Goal: Task Accomplishment & Management: Manage account settings

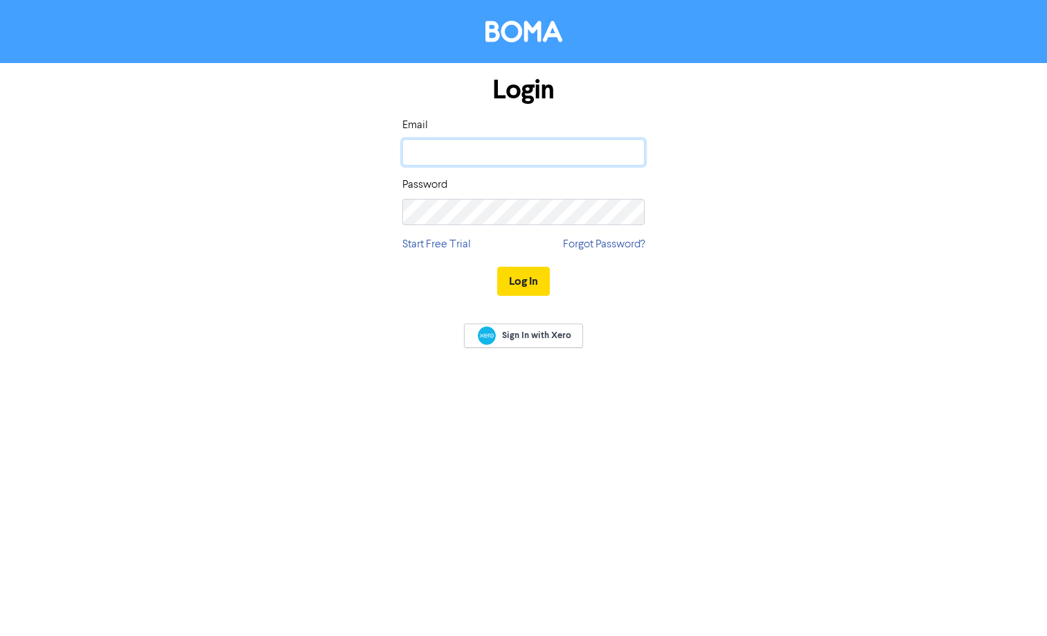
type input "[EMAIL_ADDRESS][DOMAIN_NAME]"
click at [521, 263] on div "Log In" at bounding box center [523, 281] width 242 height 57
click at [524, 267] on button "Log In" at bounding box center [523, 281] width 53 height 29
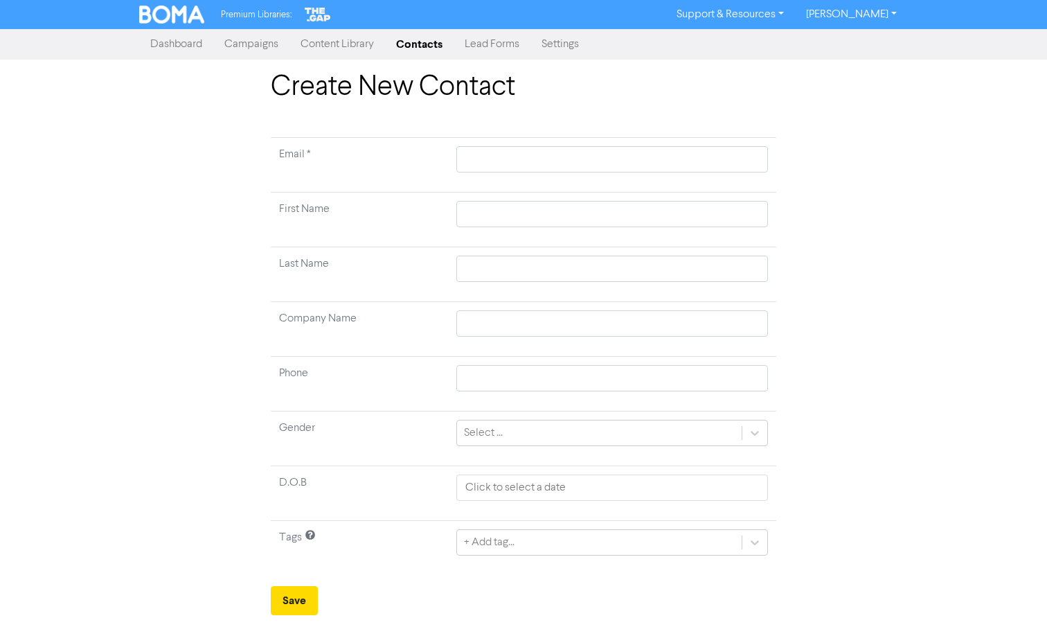
click at [427, 42] on link "Contacts" at bounding box center [419, 44] width 69 height 28
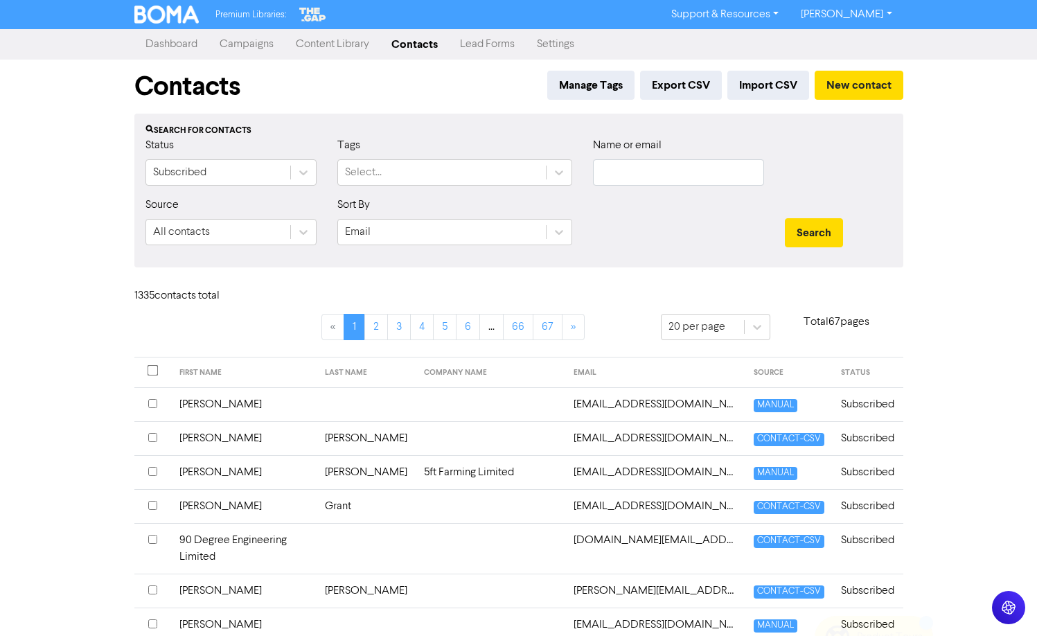
click at [663, 157] on div "Name or email" at bounding box center [678, 161] width 171 height 48
click at [663, 162] on input "text" at bounding box center [678, 172] width 171 height 26
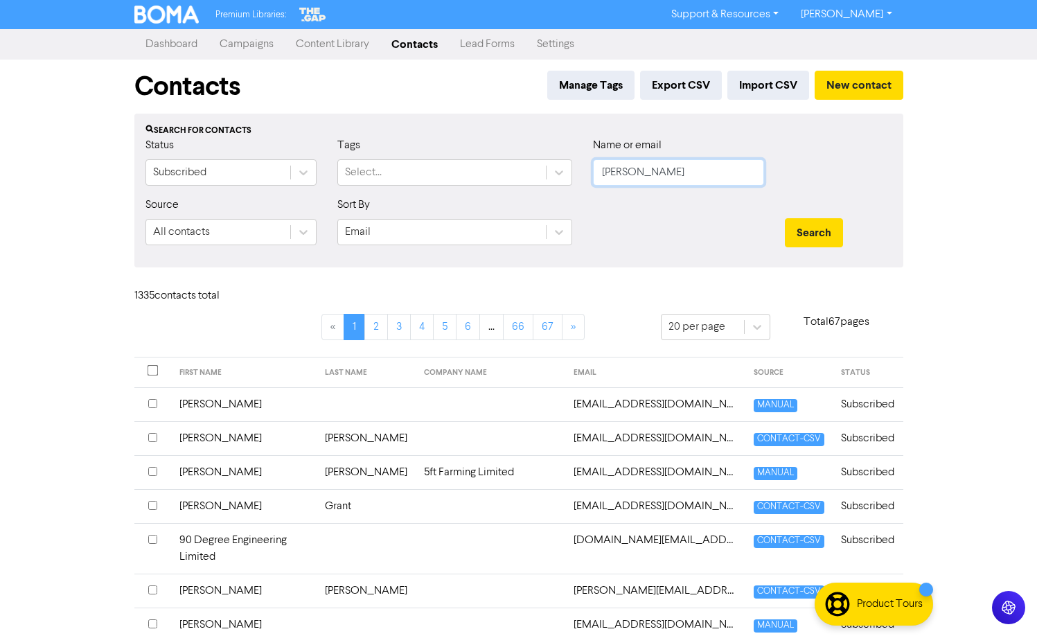
type input "EVANS"
click at [785, 218] on button "Search" at bounding box center [814, 232] width 58 height 29
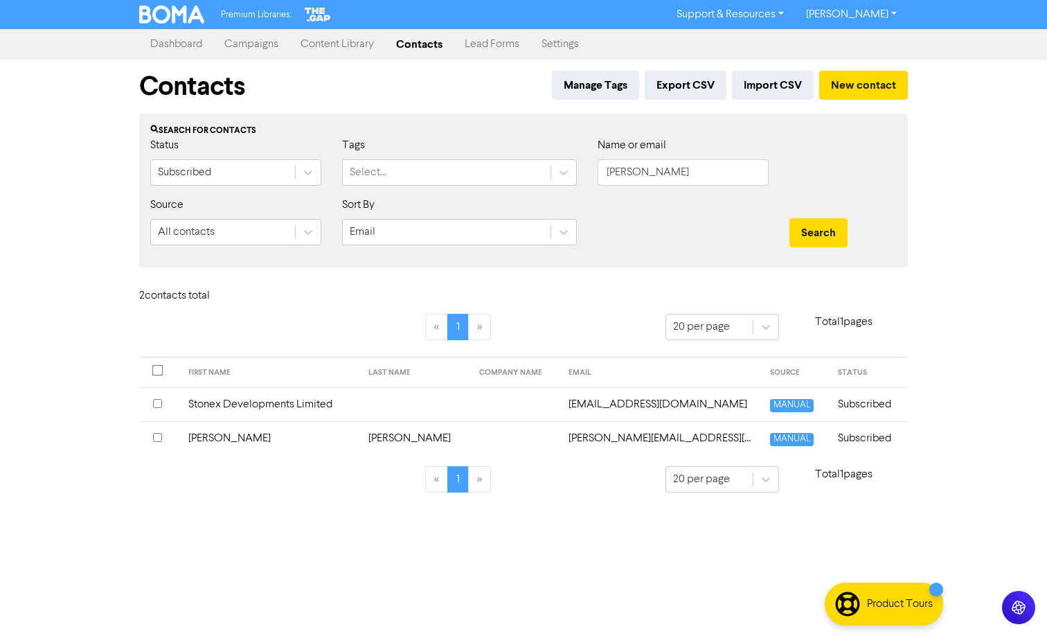
click at [871, 435] on td "Subscribed" at bounding box center [869, 438] width 78 height 34
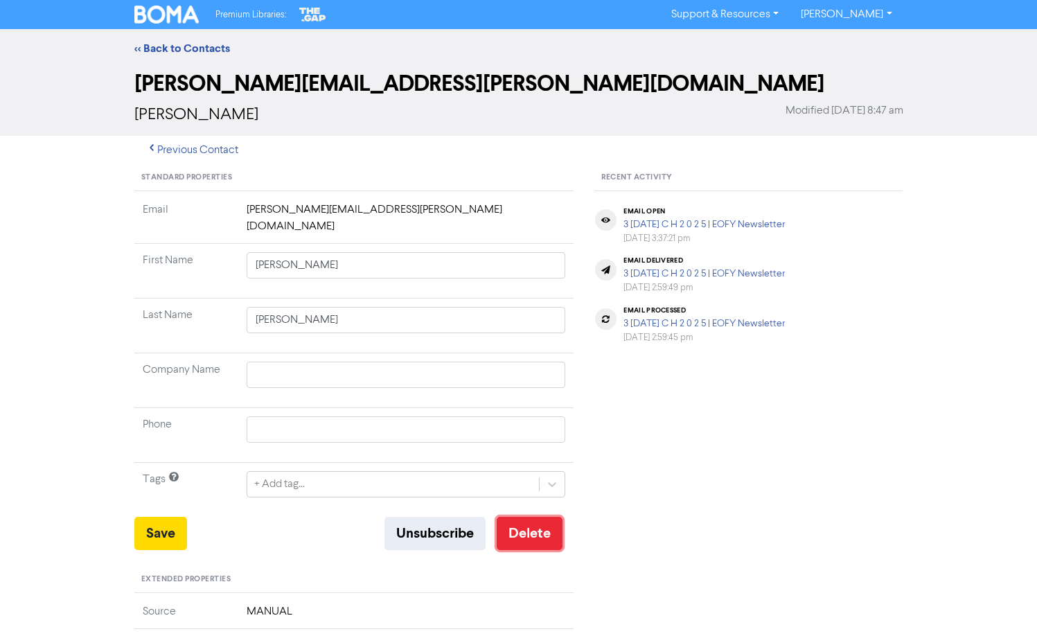
click at [533, 517] on button "Delete" at bounding box center [530, 533] width 66 height 33
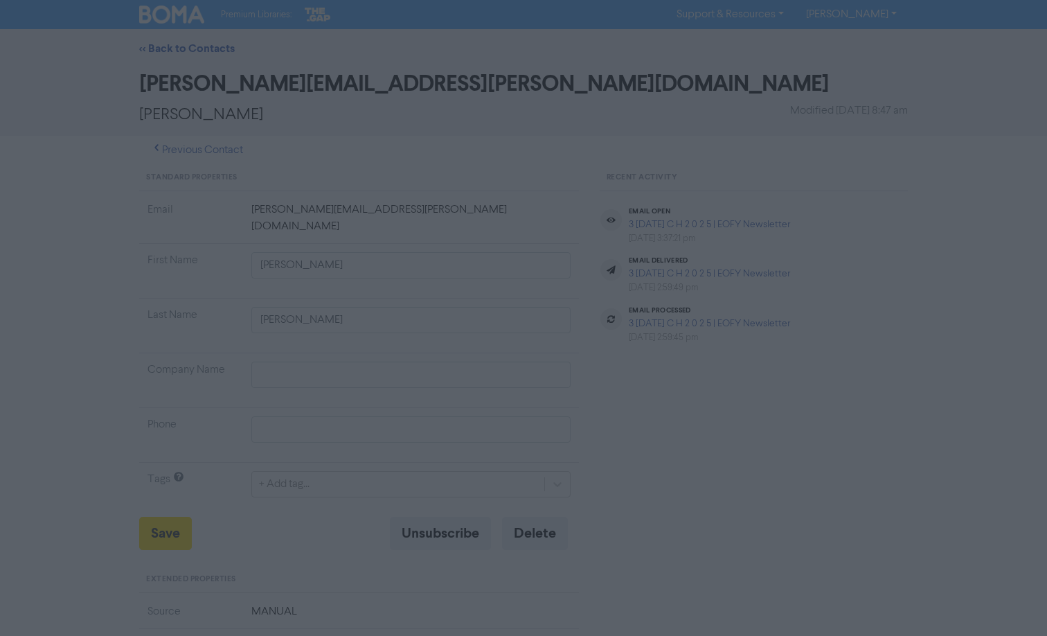
click at [473, 188] on button "ok" at bounding box center [464, 183] width 103 height 35
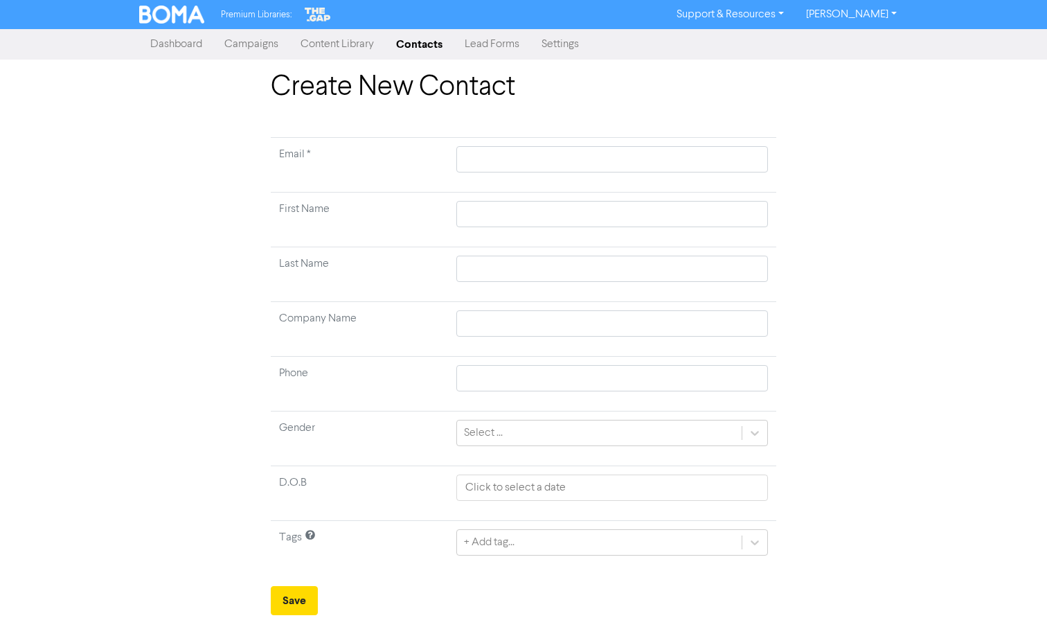
click at [564, 53] on link "Settings" at bounding box center [561, 44] width 60 height 28
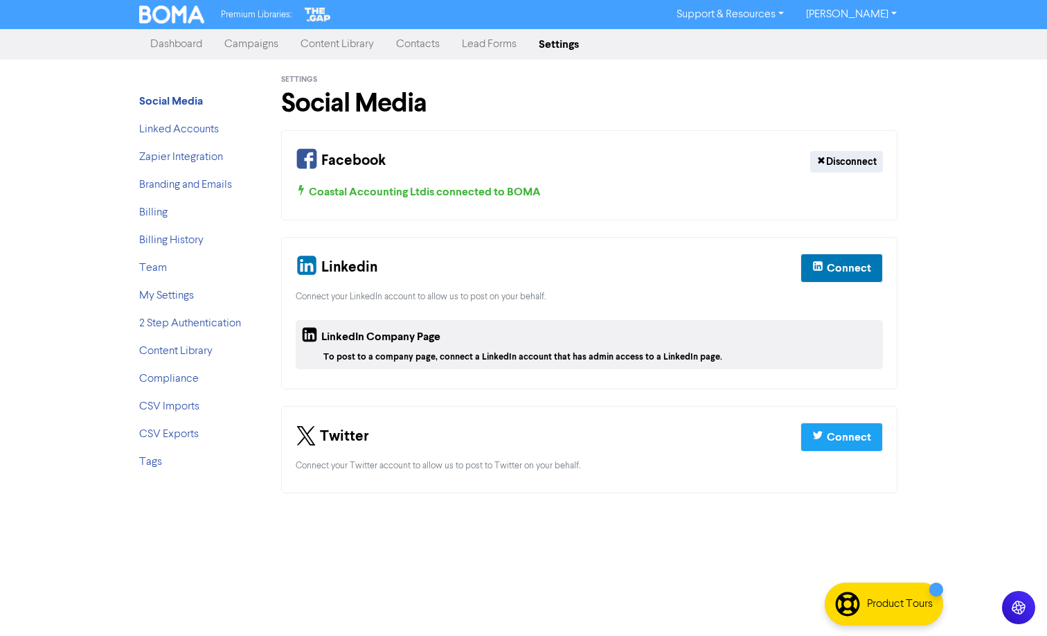
click at [422, 53] on link "Contacts" at bounding box center [418, 44] width 66 height 28
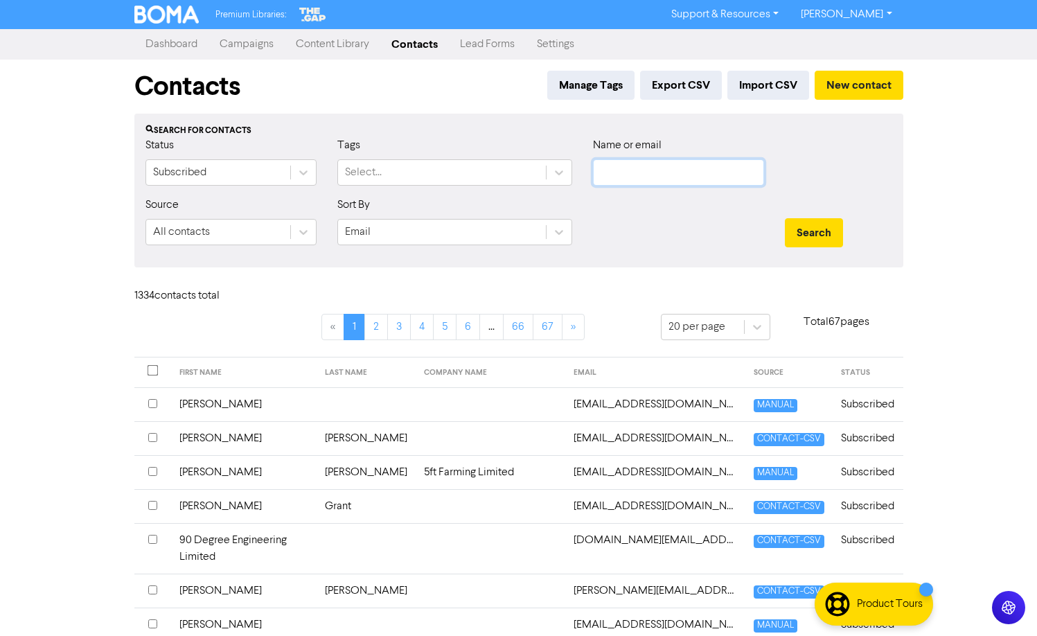
click at [639, 169] on input "text" at bounding box center [678, 172] width 171 height 26
click at [785, 218] on button "Search" at bounding box center [814, 232] width 58 height 29
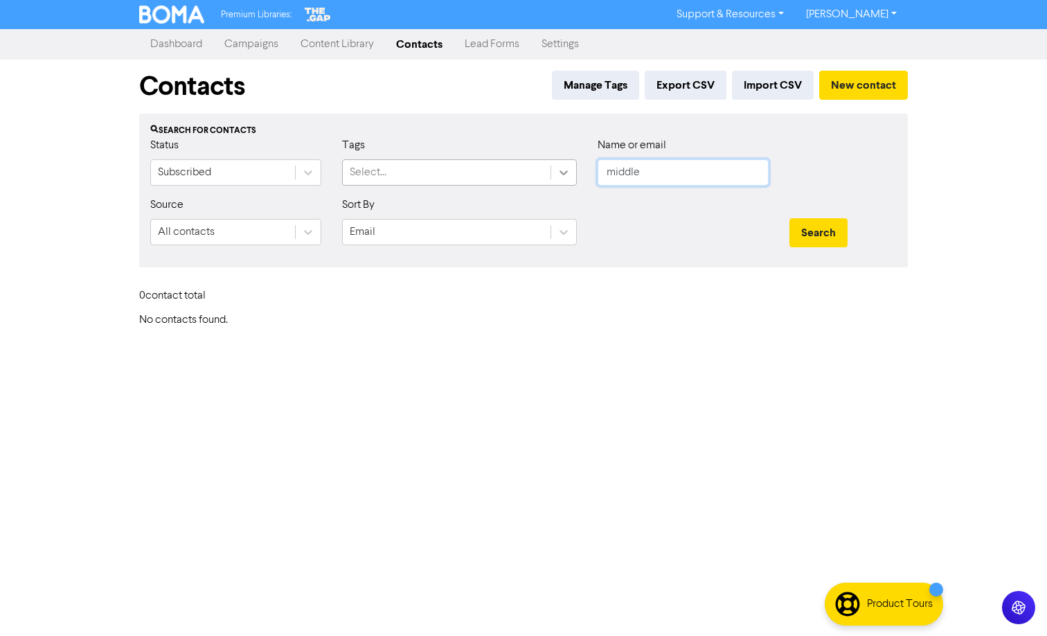
drag, startPoint x: 648, startPoint y: 179, endPoint x: 562, endPoint y: 175, distance: 86.0
click at [562, 175] on div "Status Subscribed Tags Select... Name or email middle" at bounding box center [523, 167] width 767 height 60
click at [790, 218] on button "Search" at bounding box center [819, 232] width 58 height 29
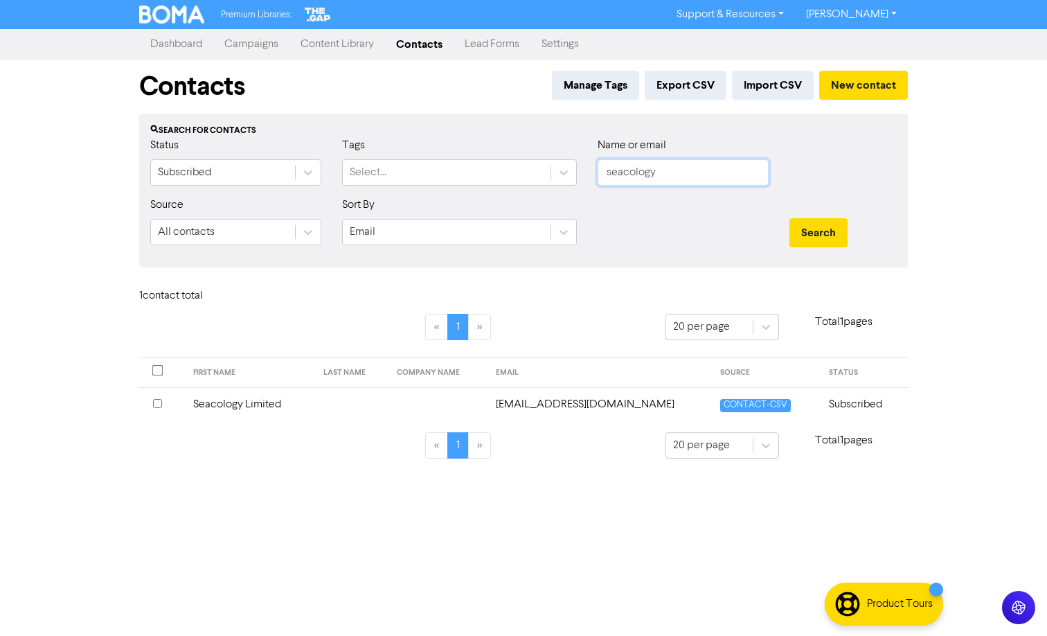
click at [634, 179] on input "seacology" at bounding box center [683, 172] width 171 height 26
type input "[PERSON_NAME]"
click at [790, 218] on button "Search" at bounding box center [819, 232] width 58 height 29
